Goal: Information Seeking & Learning: Learn about a topic

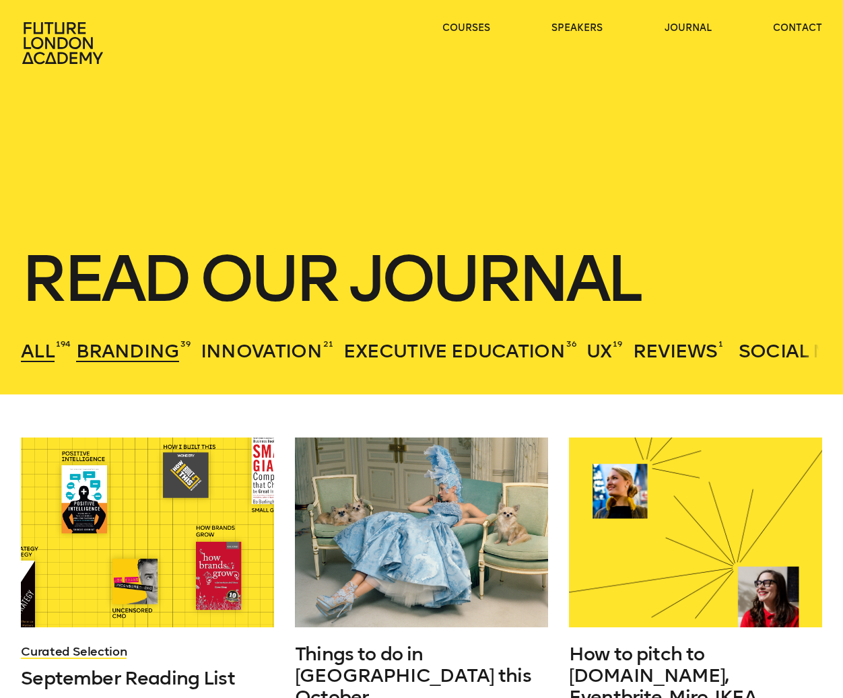
click at [128, 351] on span "Branding" at bounding box center [127, 351] width 103 height 22
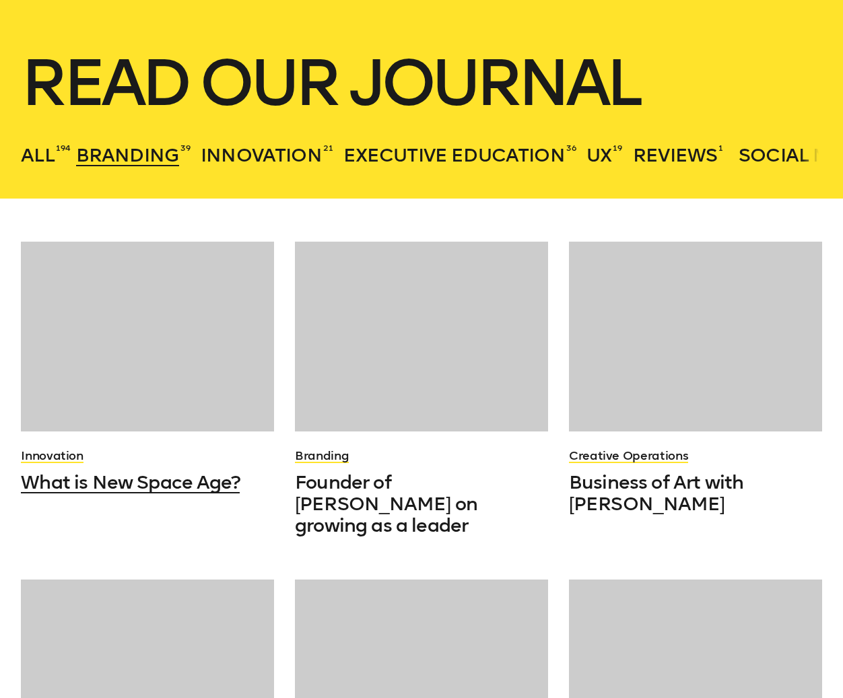
scroll to position [269, 0]
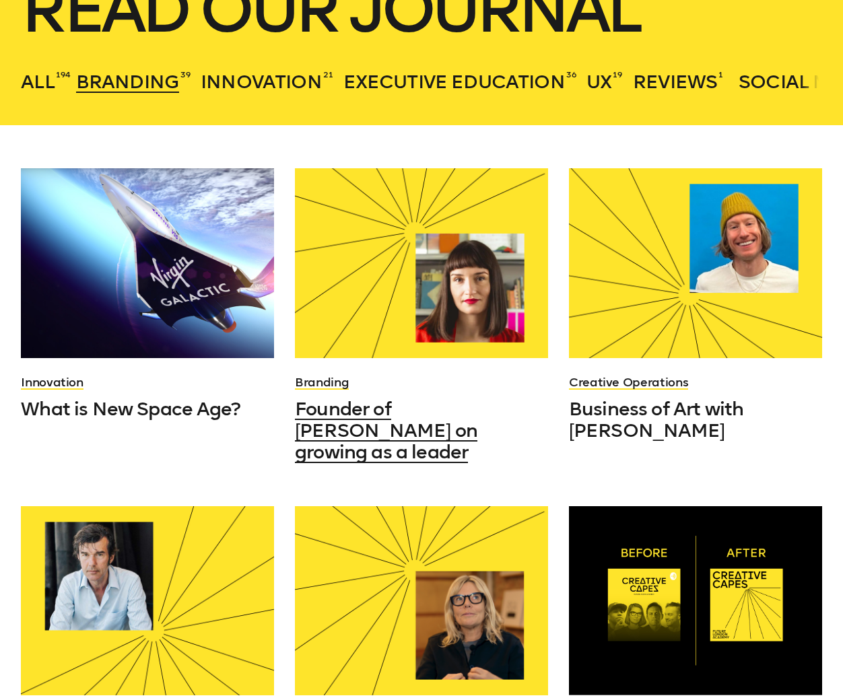
click at [343, 419] on span "Founder of Hey studio on growing as a leader" at bounding box center [386, 430] width 182 height 65
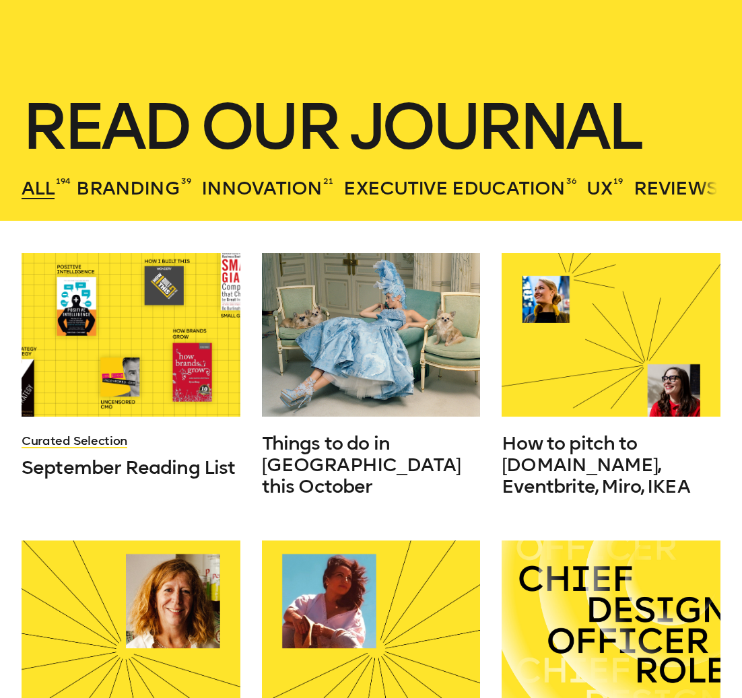
scroll to position [67, 0]
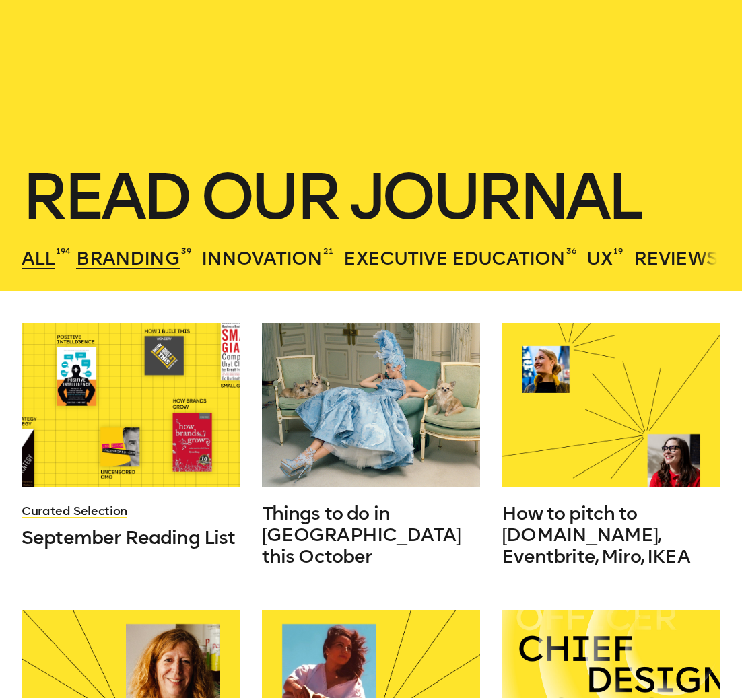
click at [131, 266] on span "Branding" at bounding box center [127, 258] width 103 height 22
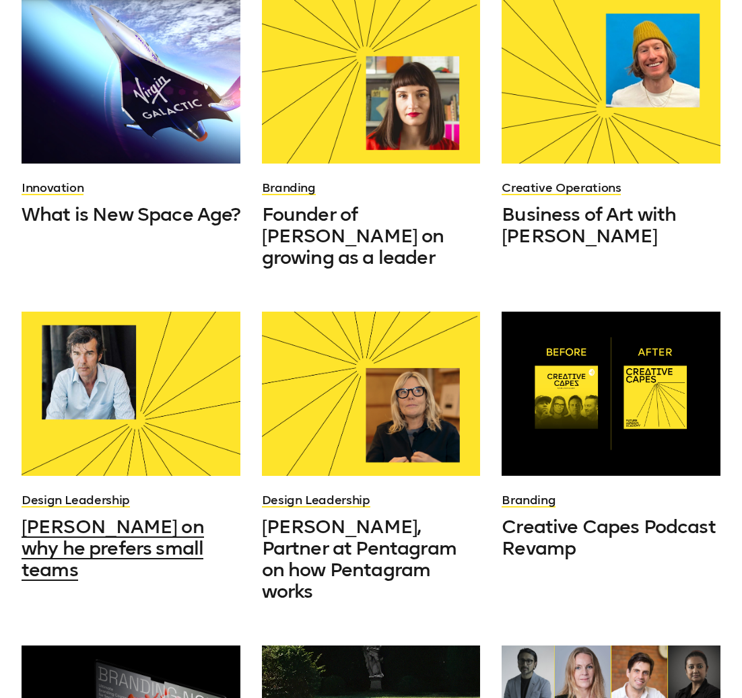
scroll to position [538, 0]
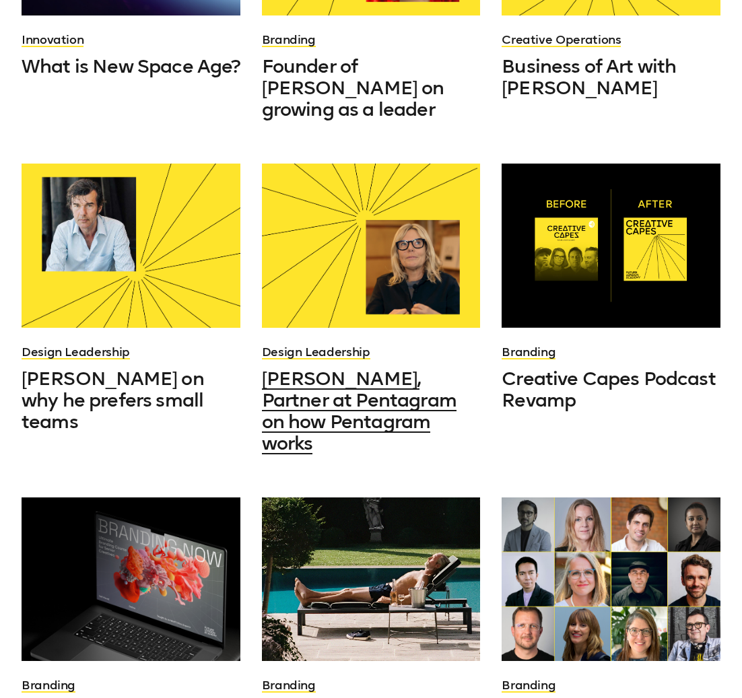
click at [366, 369] on span "Marina Willer, Partner at Pentagram on how Pentagram works" at bounding box center [359, 410] width 194 height 87
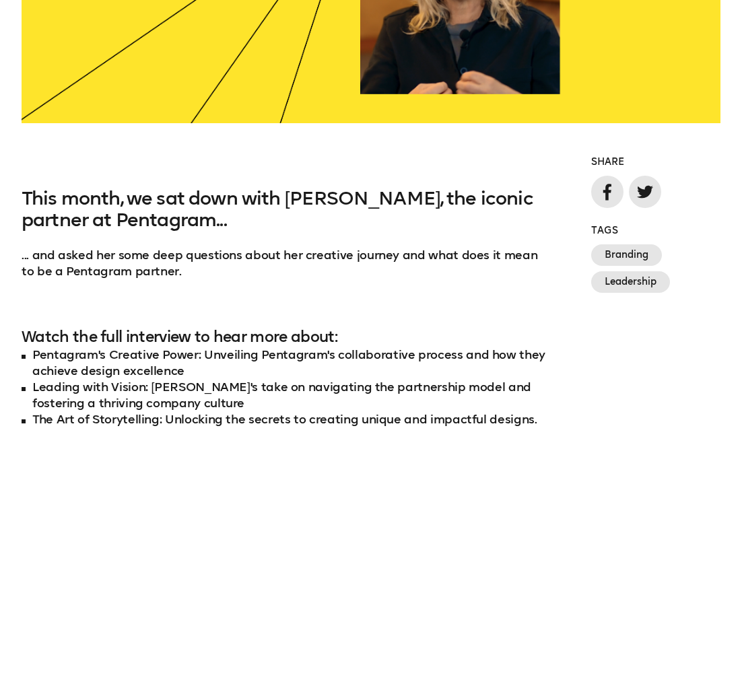
scroll to position [942, 0]
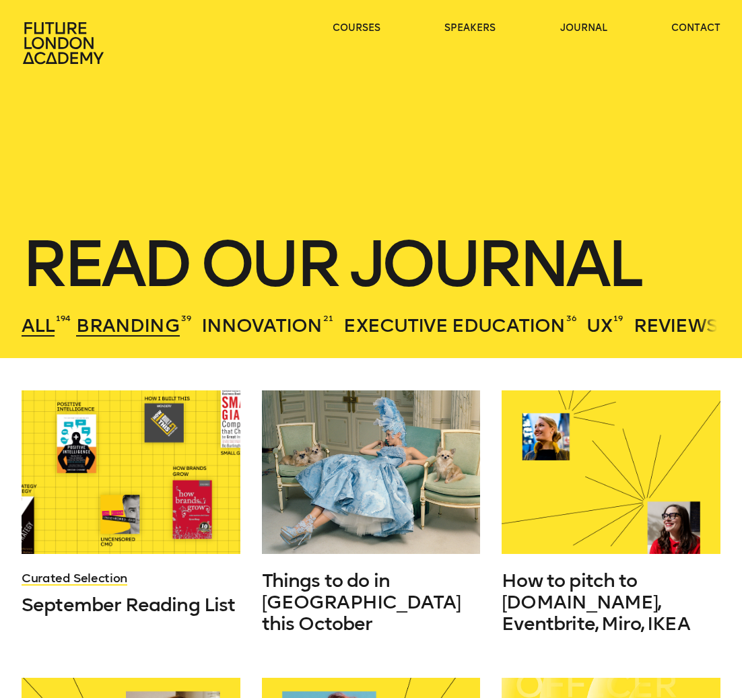
click at [133, 322] on span "Branding" at bounding box center [127, 325] width 103 height 22
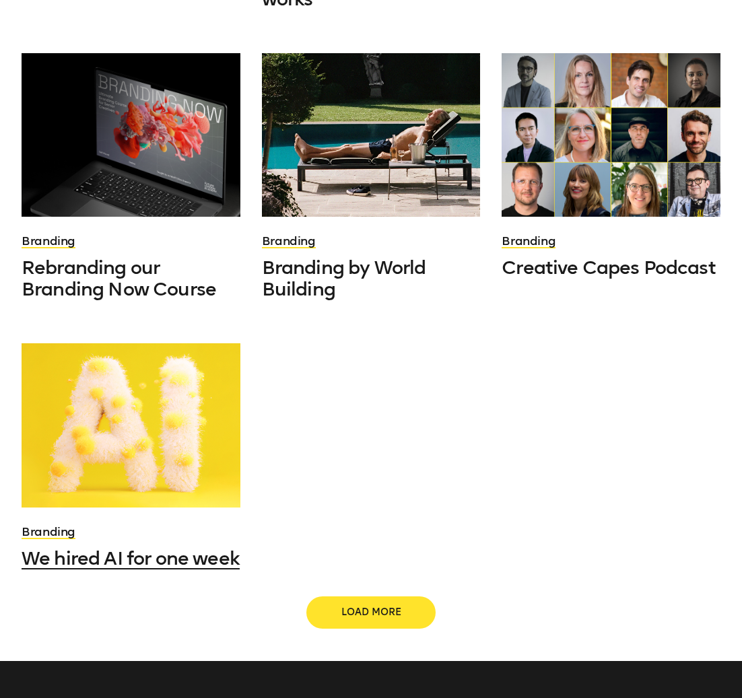
scroll to position [1009, 0]
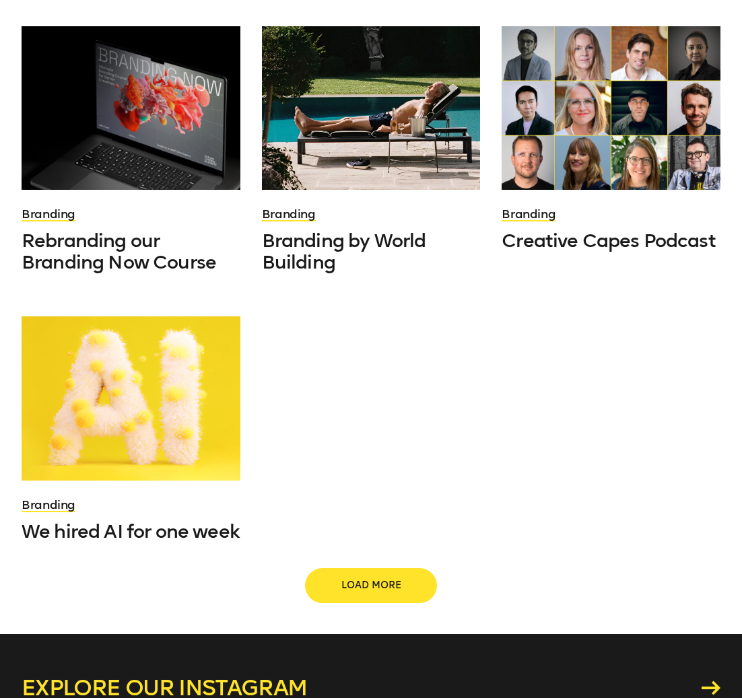
click at [375, 579] on span "Load more" at bounding box center [371, 585] width 86 height 13
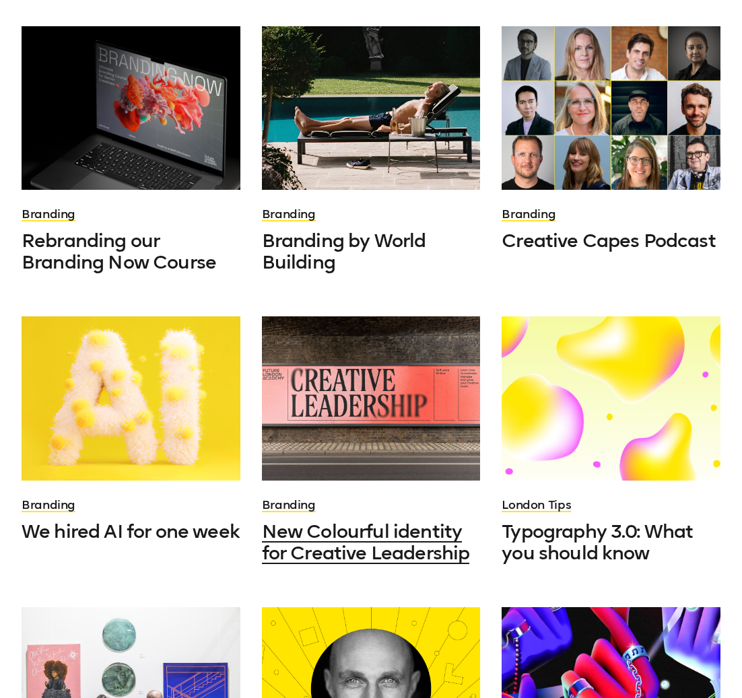
click at [332, 520] on span "New Colourful identity for Creative Leadership" at bounding box center [366, 542] width 208 height 44
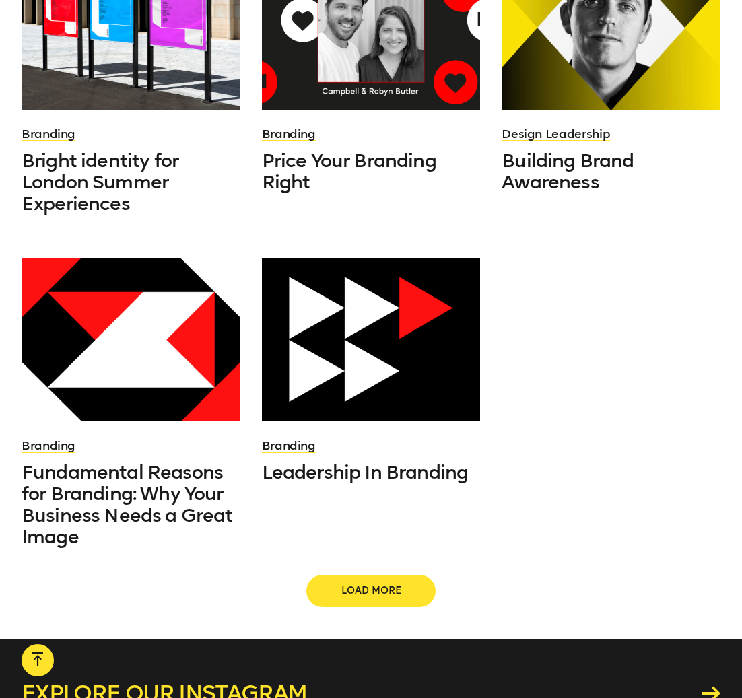
scroll to position [2019, 0]
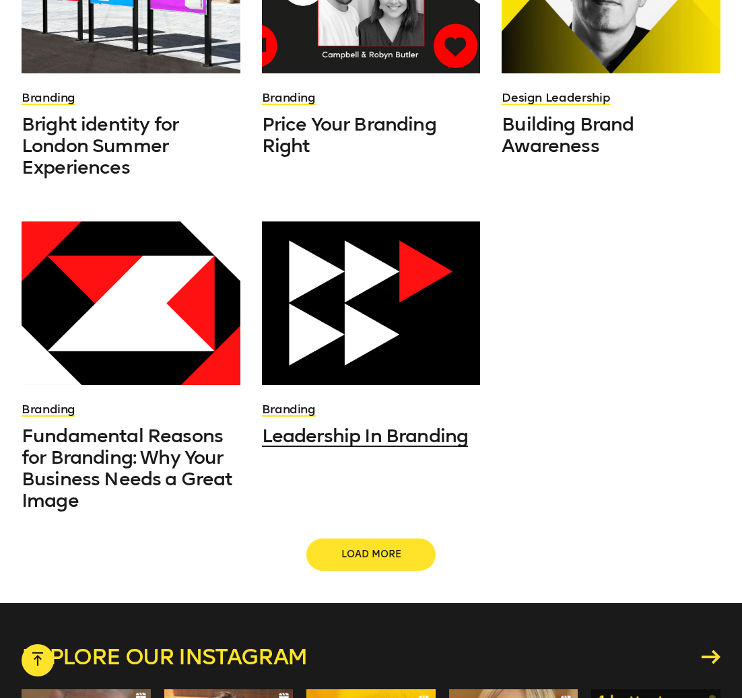
click at [384, 425] on span "Leadership In Branding" at bounding box center [365, 436] width 207 height 22
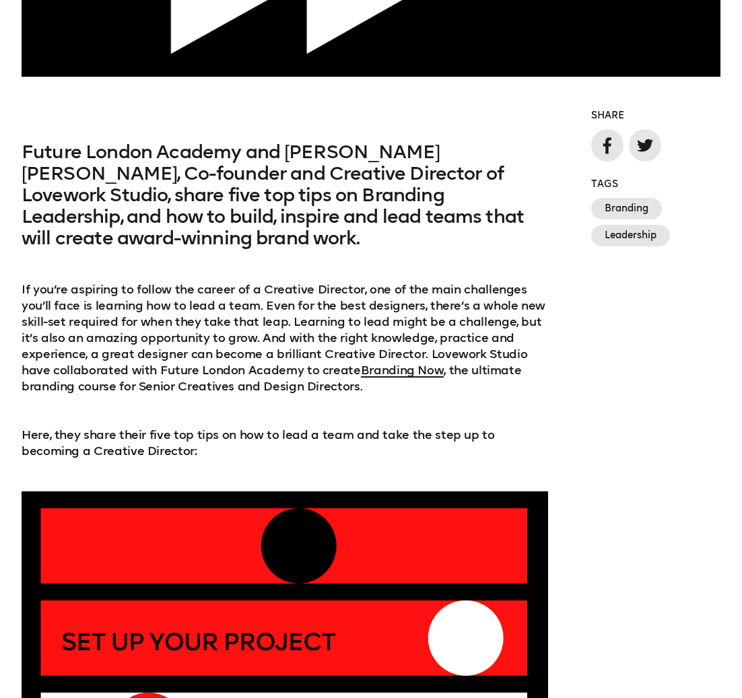
scroll to position [673, 0]
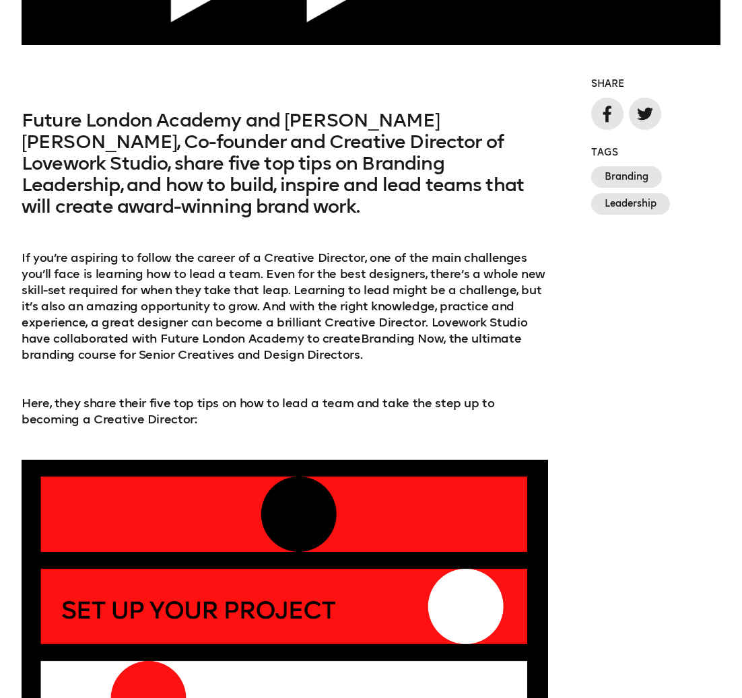
click at [413, 331] on link "Branding Now" at bounding box center [402, 338] width 83 height 15
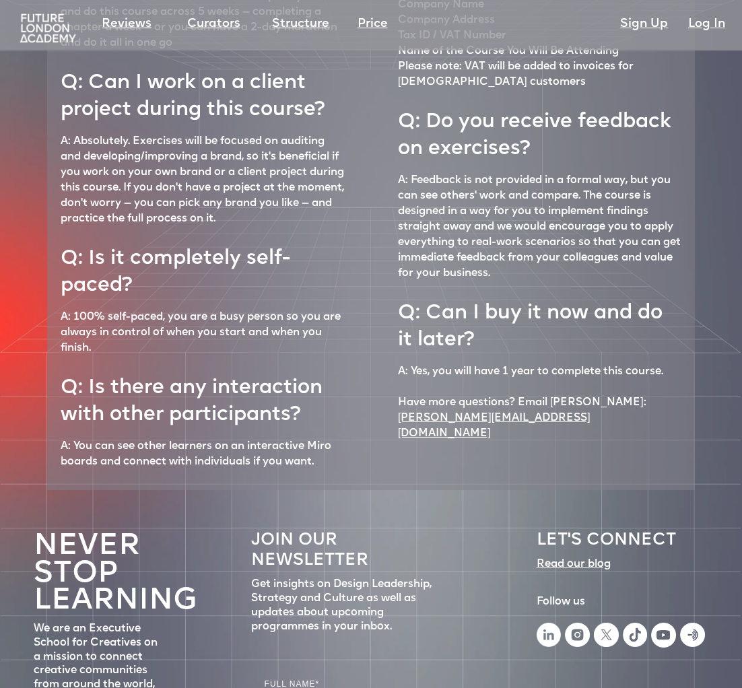
scroll to position [6164, 0]
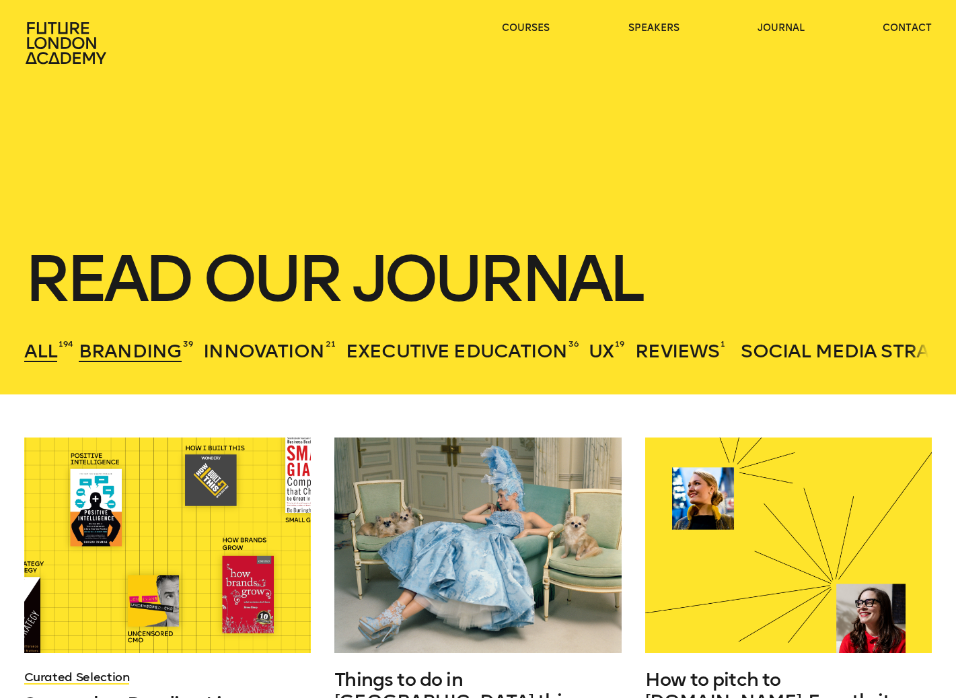
click at [112, 357] on span "Branding" at bounding box center [130, 351] width 103 height 22
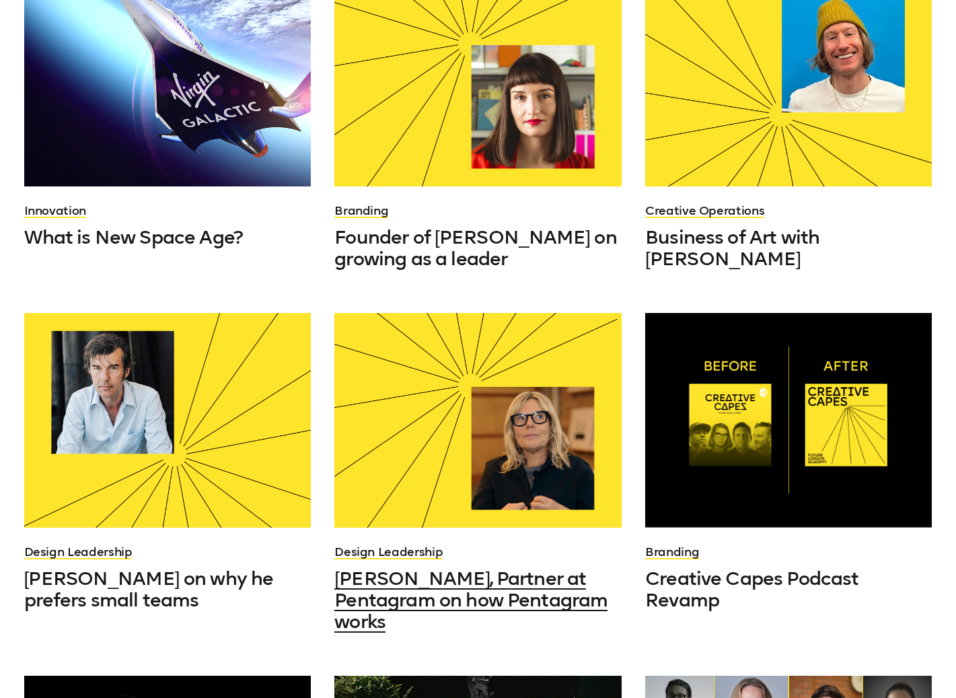
scroll to position [606, 0]
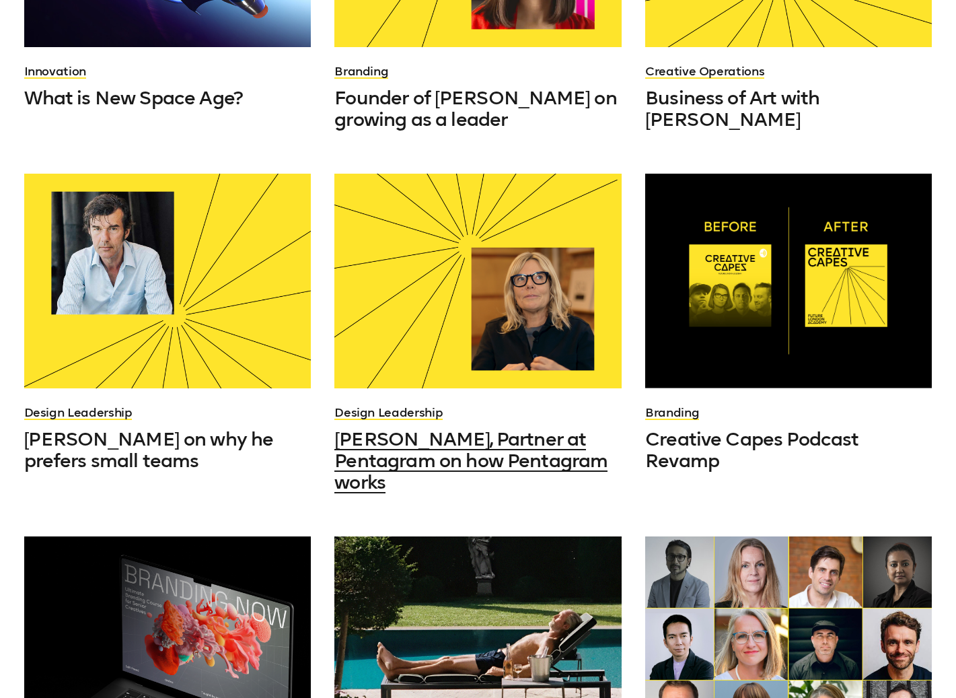
click at [386, 450] on span "Marina Willer, Partner at Pentagram on how Pentagram works" at bounding box center [470, 460] width 273 height 65
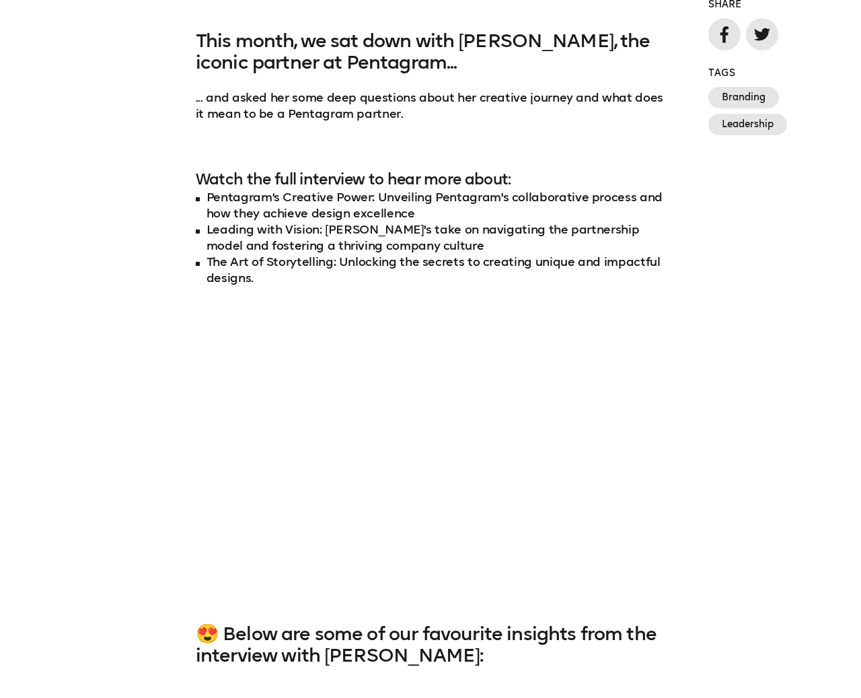
scroll to position [1021, 0]
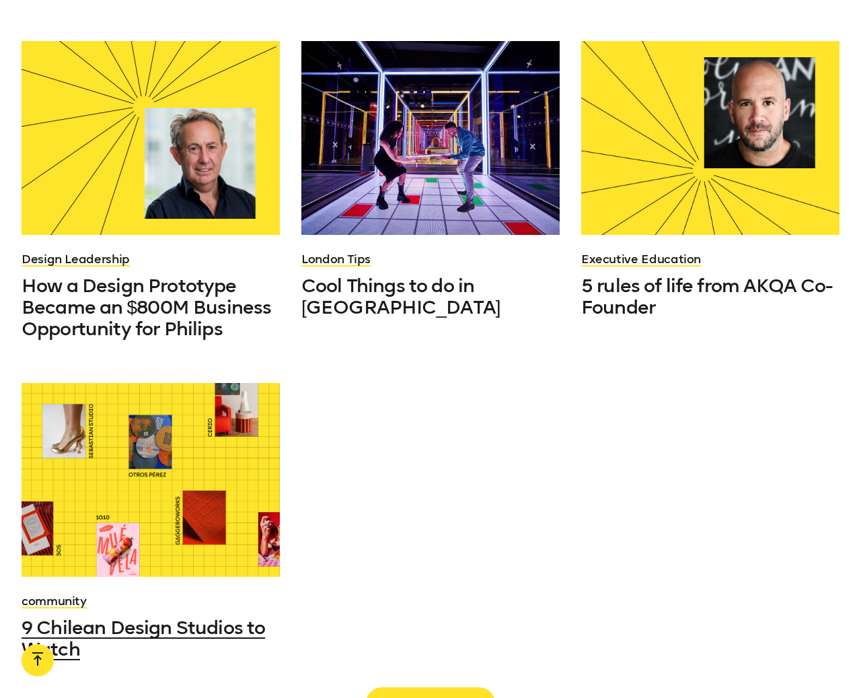
scroll to position [1077, 0]
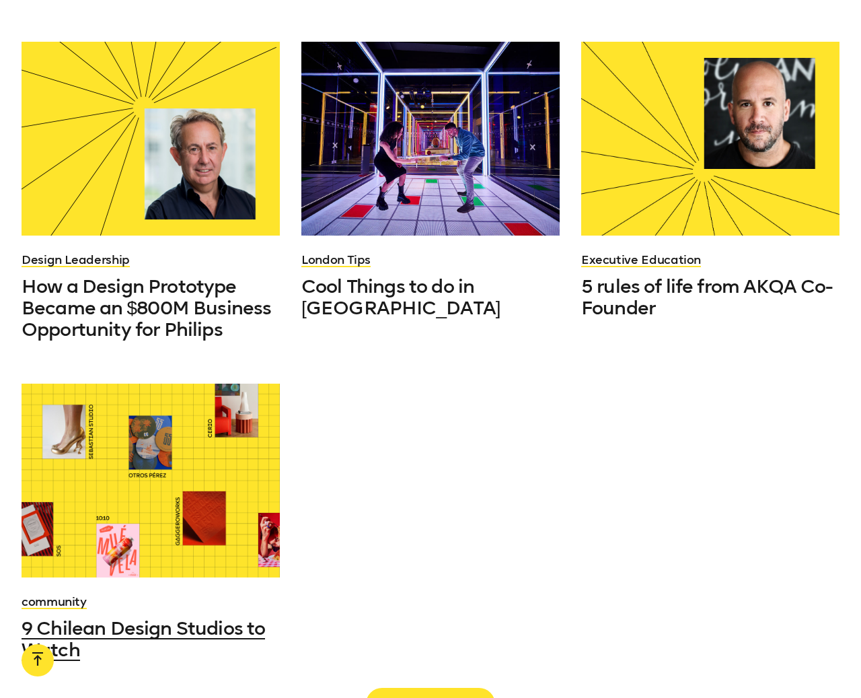
click at [132, 437] on div at bounding box center [151, 481] width 258 height 194
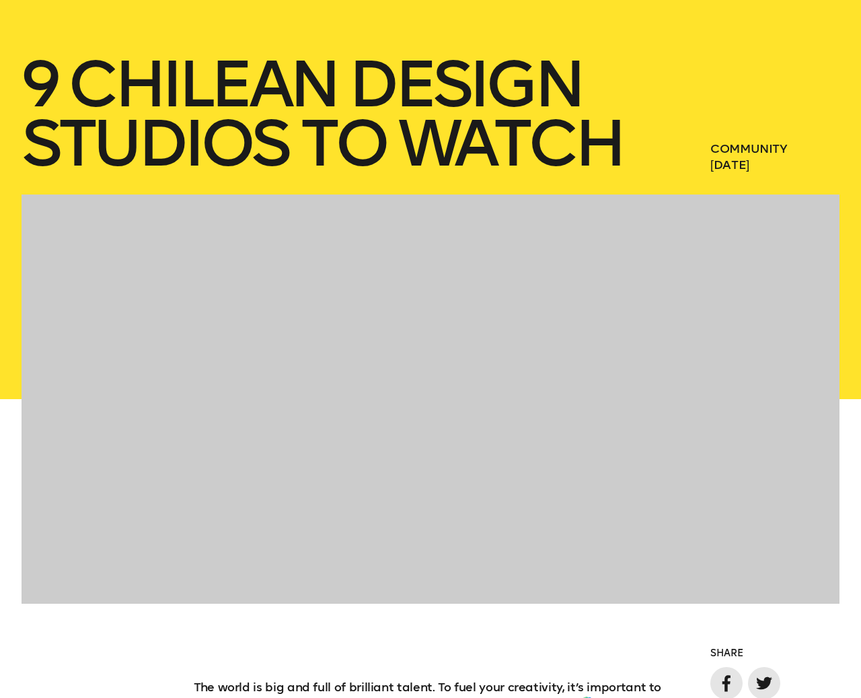
scroll to position [202, 0]
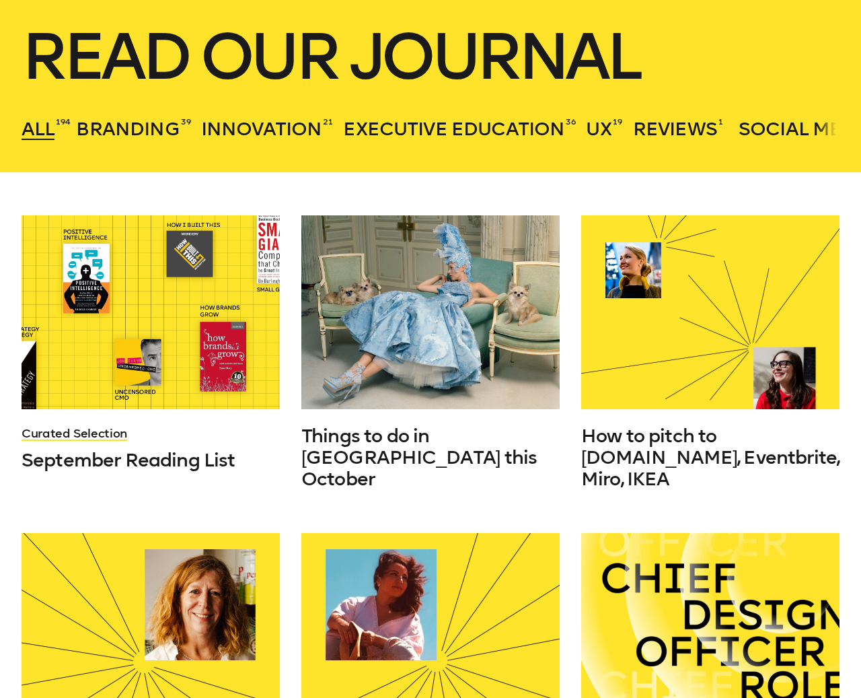
scroll to position [269, 0]
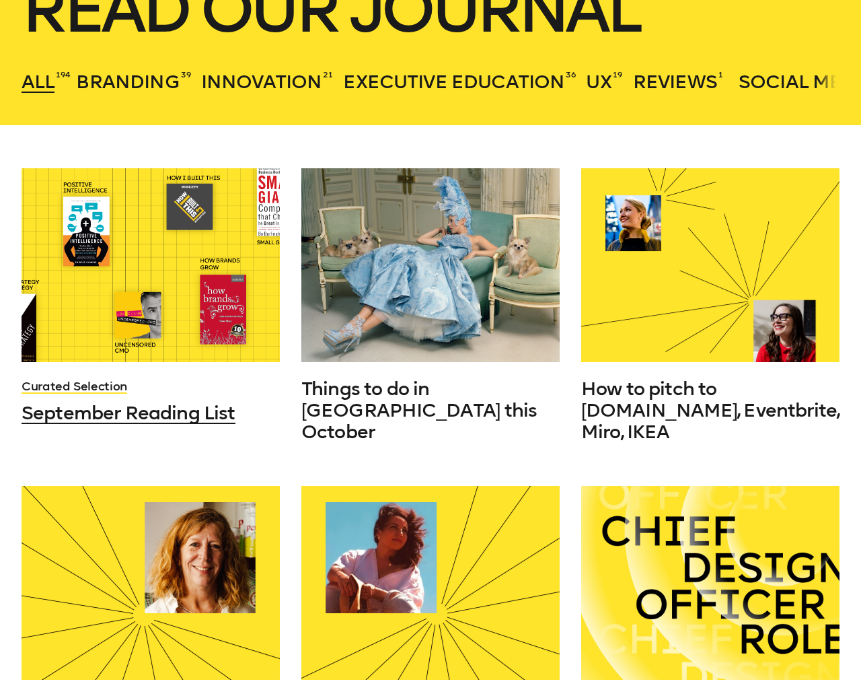
click at [162, 289] on div at bounding box center [151, 265] width 258 height 194
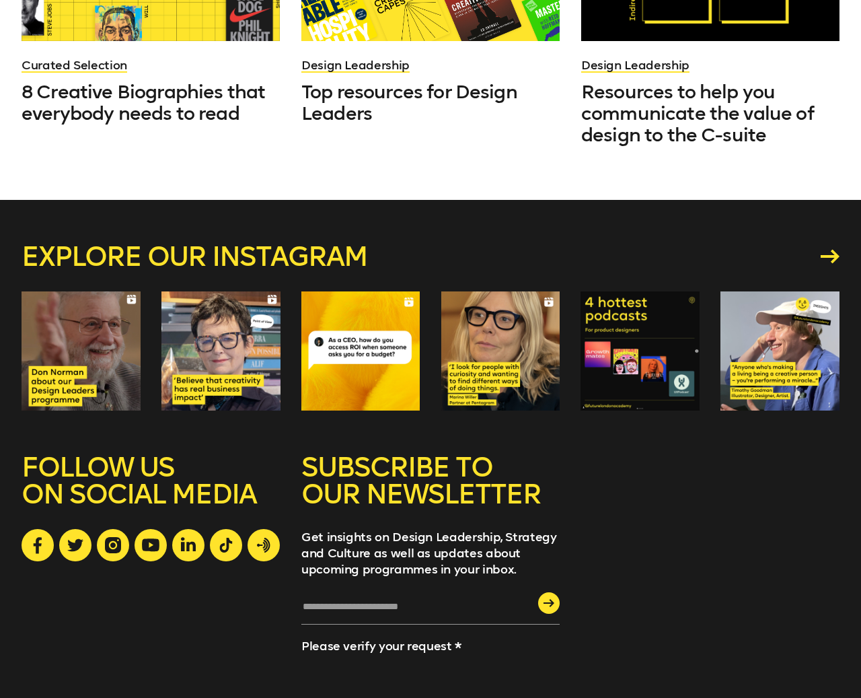
scroll to position [4097, 0]
